Goal: Information Seeking & Learning: Find specific fact

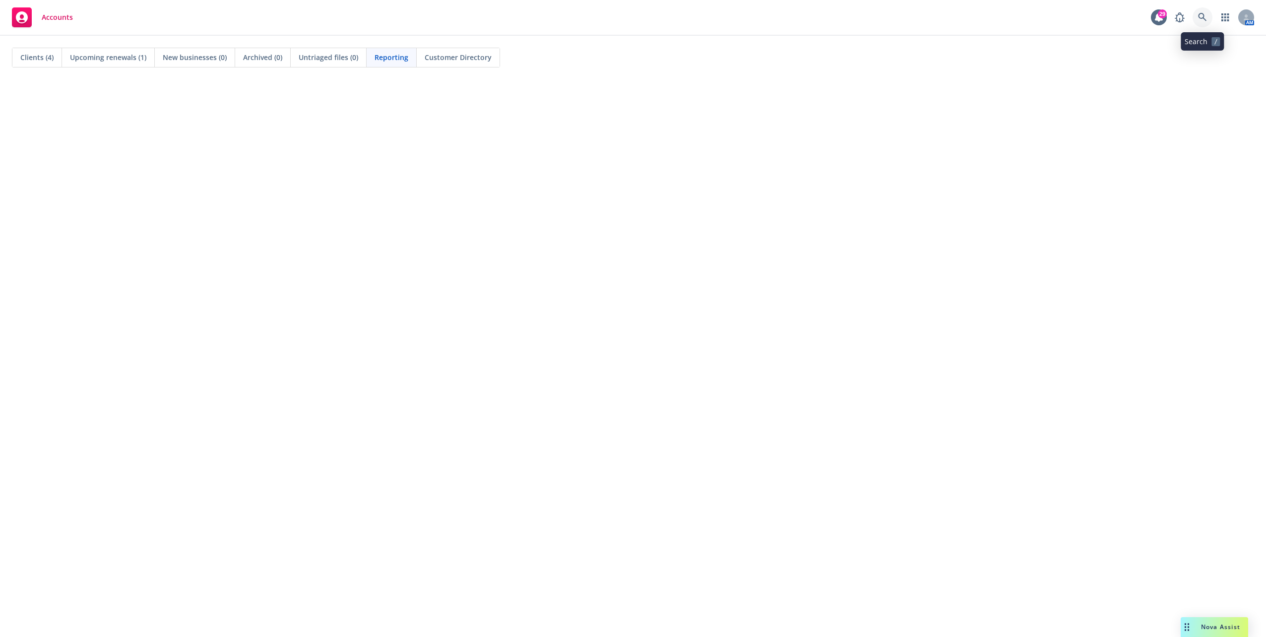
click at [1200, 15] on icon at bounding box center [1202, 17] width 9 height 9
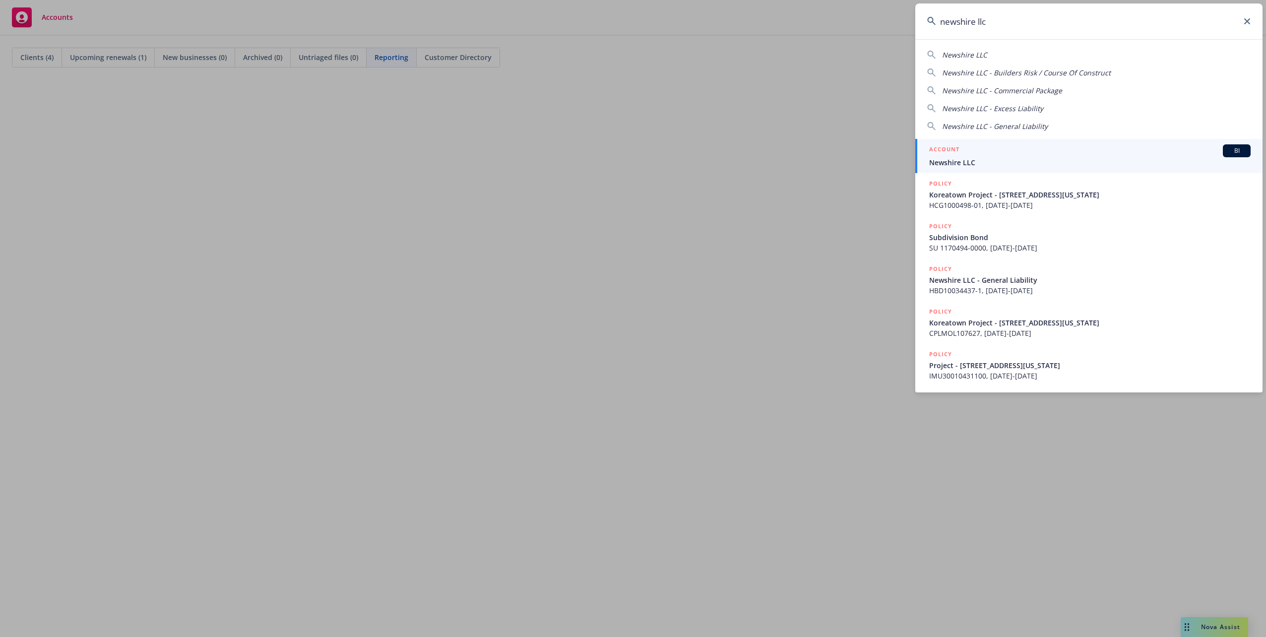
type input "newshire llc"
click at [952, 164] on span "Newshire LLC" at bounding box center [1090, 162] width 322 height 10
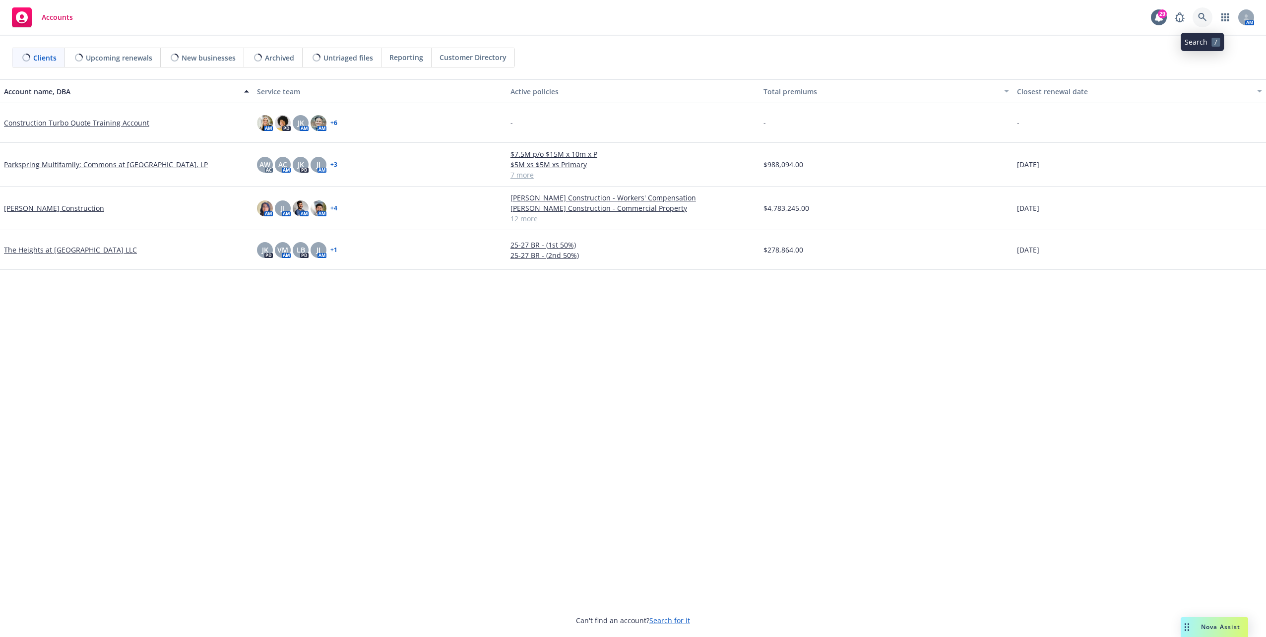
click at [1206, 22] on link at bounding box center [1203, 17] width 20 height 20
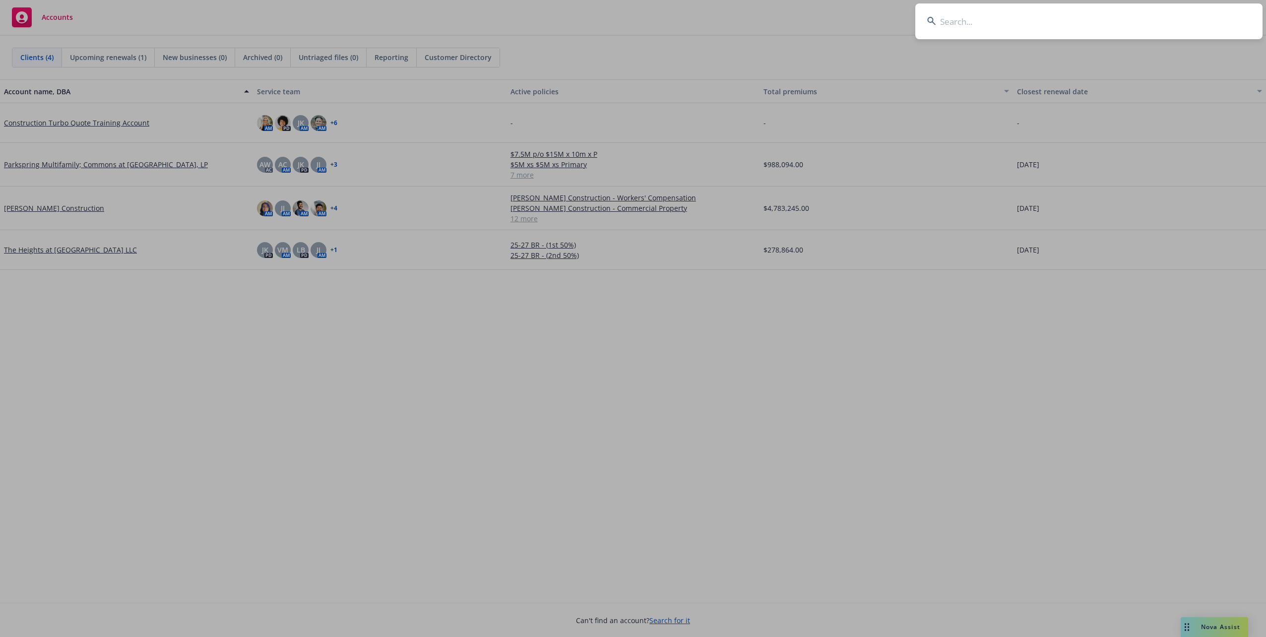
click at [973, 17] on input at bounding box center [1088, 21] width 347 height 36
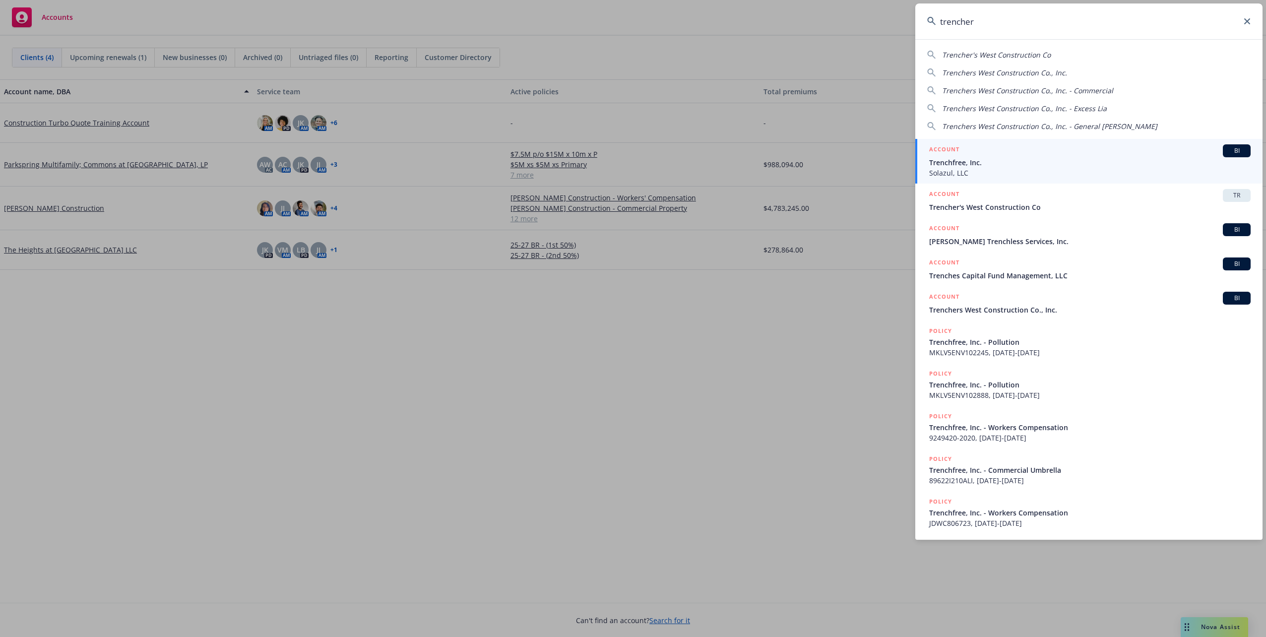
type input "trenchers"
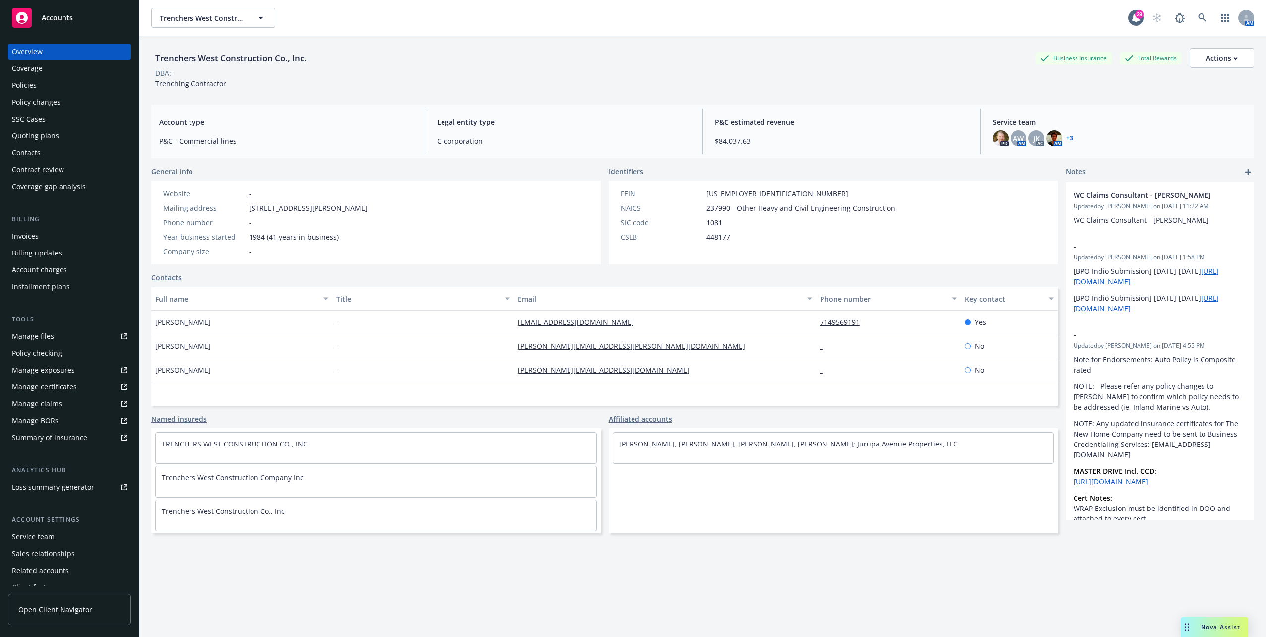
click at [51, 82] on div "Policies" at bounding box center [69, 85] width 115 height 16
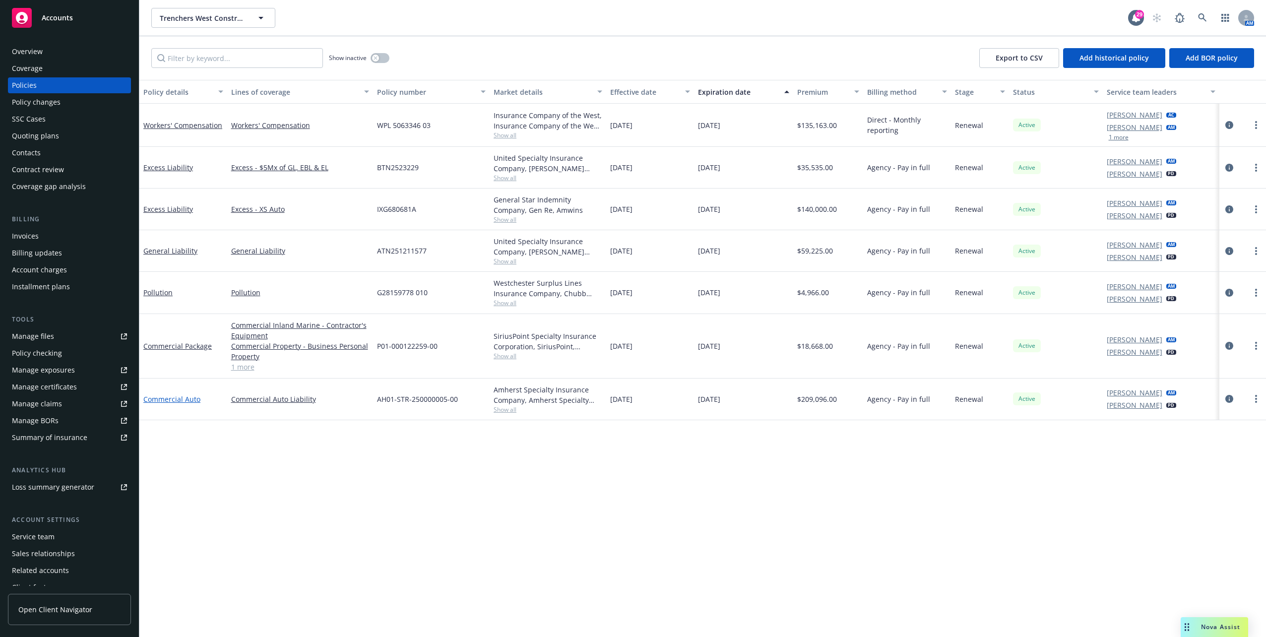
click at [172, 400] on link "Commercial Auto" at bounding box center [171, 398] width 57 height 9
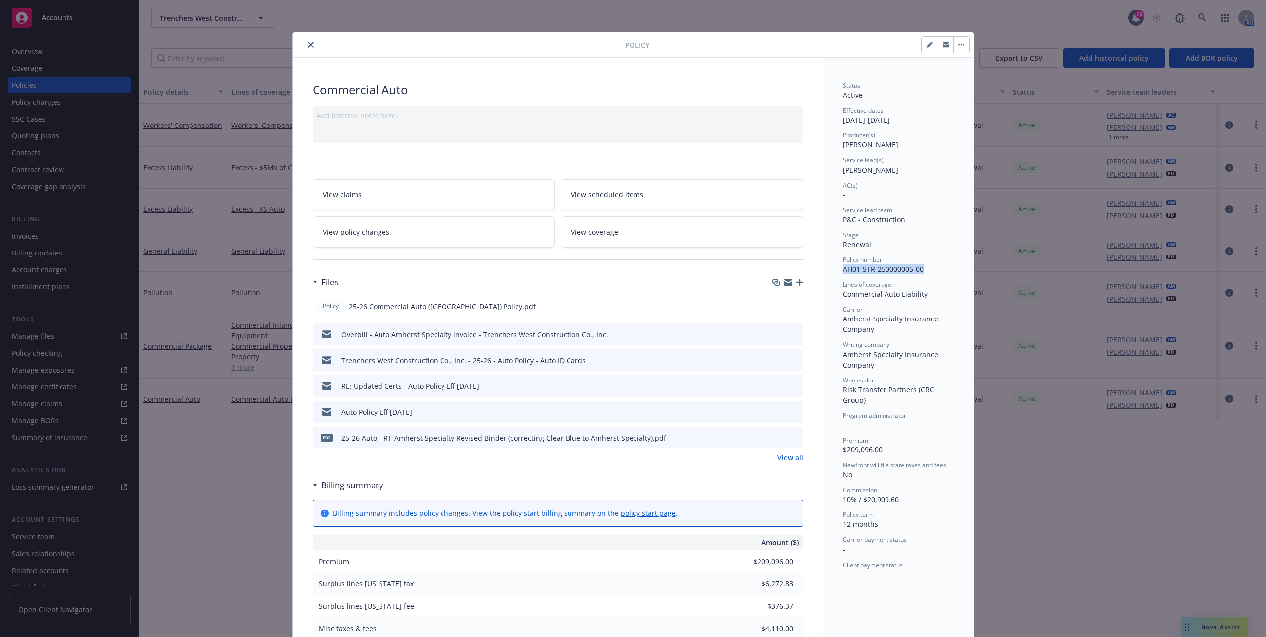
drag, startPoint x: 837, startPoint y: 270, endPoint x: 927, endPoint y: 267, distance: 90.3
click at [927, 267] on div "Status Active Effective dates [DATE] - [DATE] Producer(s) [PERSON_NAME] Service…" at bounding box center [898, 594] width 151 height 1073
click at [927, 267] on div "Policy number AH01-STR-250000005-00" at bounding box center [898, 265] width 111 height 19
click at [908, 267] on span "AH01-STR-250000005-00" at bounding box center [883, 268] width 81 height 9
drag, startPoint x: 873, startPoint y: 365, endPoint x: 834, endPoint y: 353, distance: 41.4
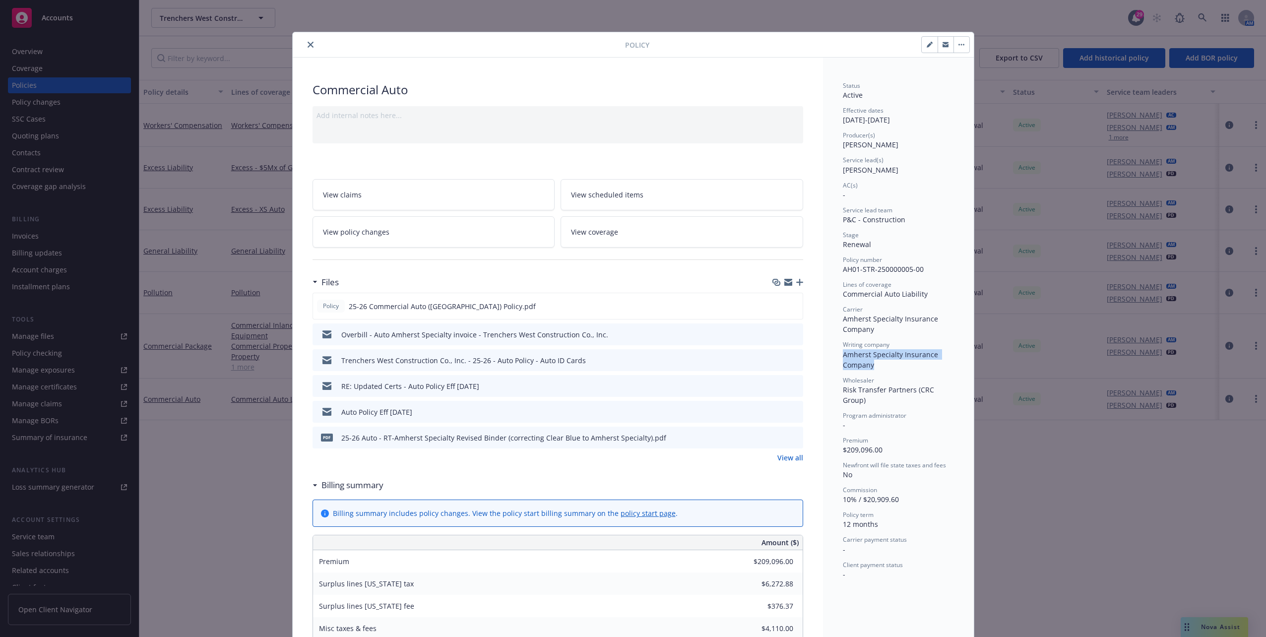
click at [834, 353] on div "Status Active Effective dates [DATE] - [DATE] Producer(s) [PERSON_NAME] Service…" at bounding box center [898, 594] width 151 height 1073
copy span "Amherst Specialty Insurance Company"
